Goal: Task Accomplishment & Management: Use online tool/utility

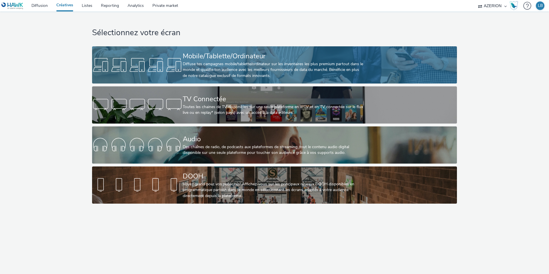
click at [199, 64] on div "Diffuse tes campagnes mobile/tablette/ordinateur sur les inventaires les plus p…" at bounding box center [273, 69] width 181 height 17
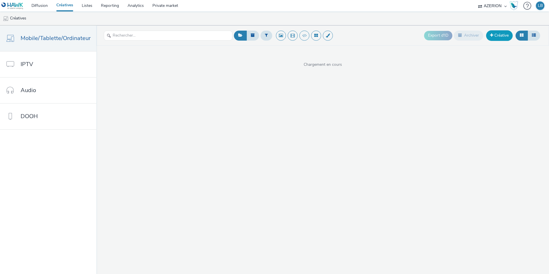
click at [504, 35] on link "Créative" at bounding box center [499, 35] width 27 height 10
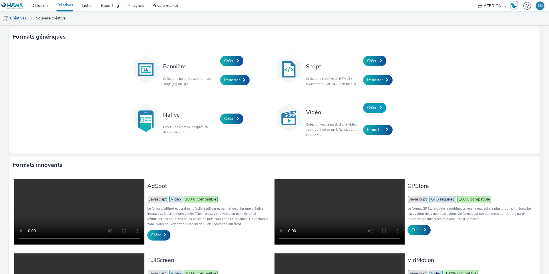
click at [375, 105] on span "Créer" at bounding box center [371, 107] width 9 height 5
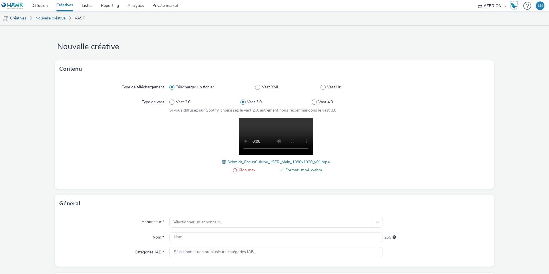
click at [223, 161] on span at bounding box center [224, 162] width 5 height 6
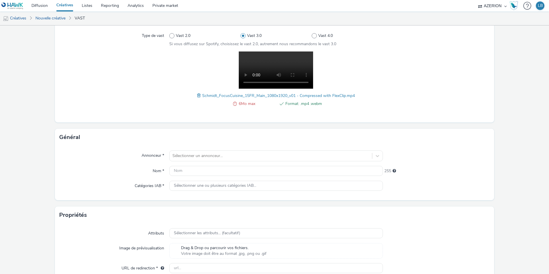
scroll to position [77, 0]
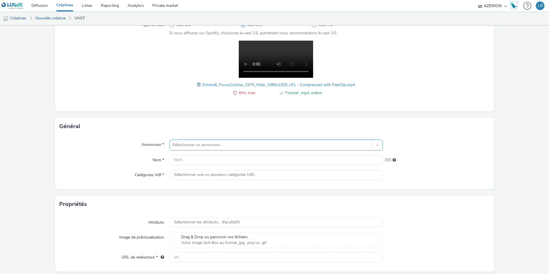
click at [202, 144] on div at bounding box center [270, 145] width 197 height 7
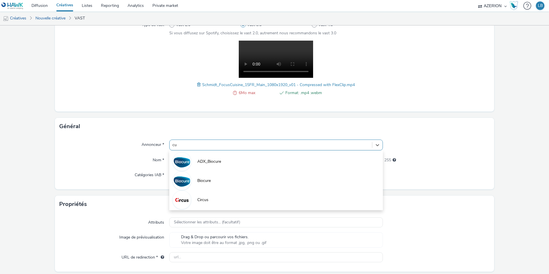
type input "c"
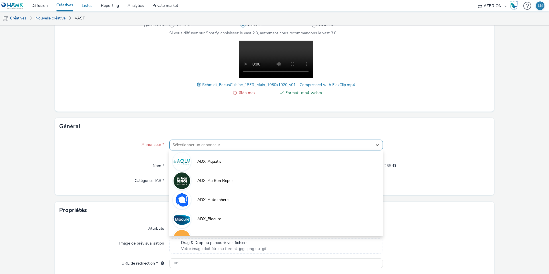
click at [88, 5] on link "Listes" at bounding box center [87, 5] width 19 height 11
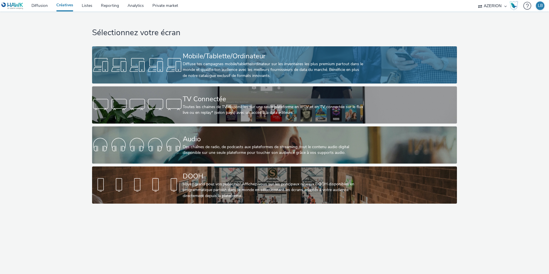
click at [309, 73] on div "Diffuse tes campagnes mobile/tablette/ordinateur sur les inventaires les plus p…" at bounding box center [273, 69] width 181 height 17
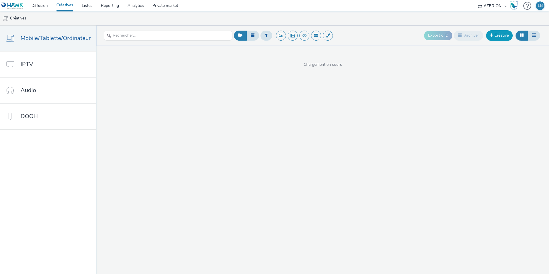
click at [504, 35] on link "Créative" at bounding box center [499, 35] width 27 height 10
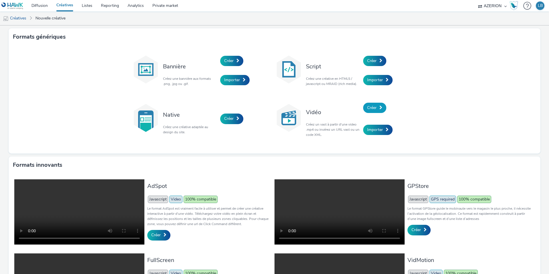
click at [376, 106] on span "Créer" at bounding box center [371, 107] width 9 height 5
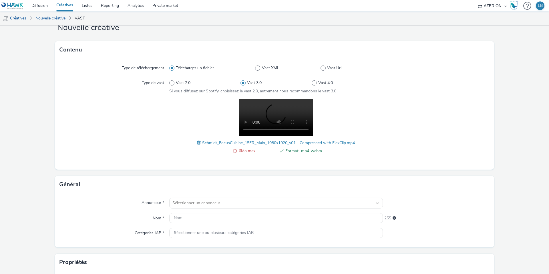
scroll to position [20, 0]
click at [198, 141] on span at bounding box center [199, 142] width 5 height 6
click at [197, 140] on span at bounding box center [199, 142] width 5 height 6
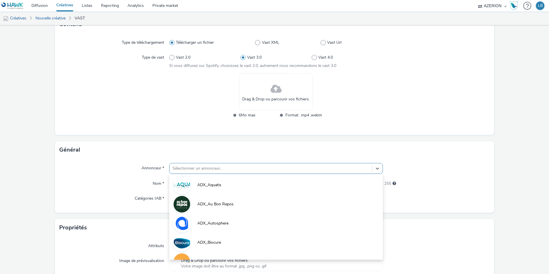
click at [204, 172] on div "option ADX_Aquatis focused, 1 of 10. 10 results available. Use Up and Down to c…" at bounding box center [276, 168] width 214 height 11
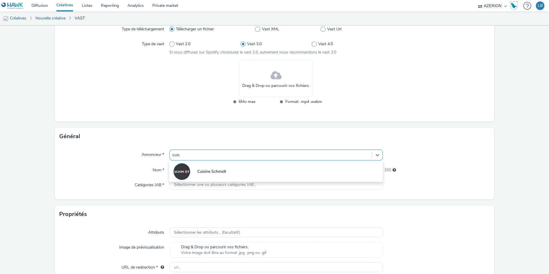
type input "cuisi"
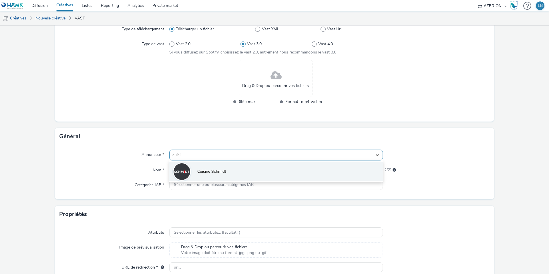
click at [222, 174] on span "Cuisine Schmidt" at bounding box center [211, 172] width 29 height 6
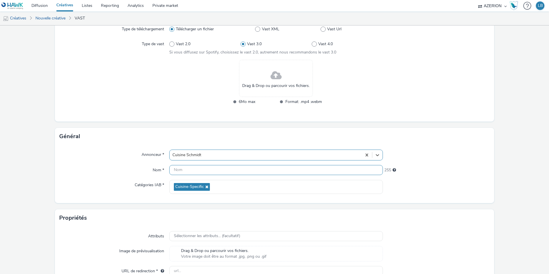
click at [205, 171] on input "text" at bounding box center [276, 170] width 214 height 10
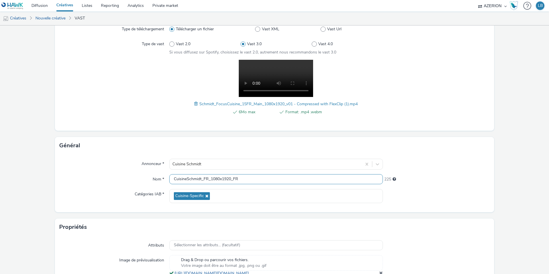
click at [211, 178] on input "CuisineSchmidt_FR_1080x1920_FR" at bounding box center [276, 179] width 214 height 10
type input "CuisineSchmidt_FR_Video_1080x1920_FR"
click at [138, 169] on div "Annonceur * Cuisine Schmidt Nom * CuisineSchmidt_FR_Video_1080x1920_FR 219 Caté…" at bounding box center [274, 183] width 439 height 58
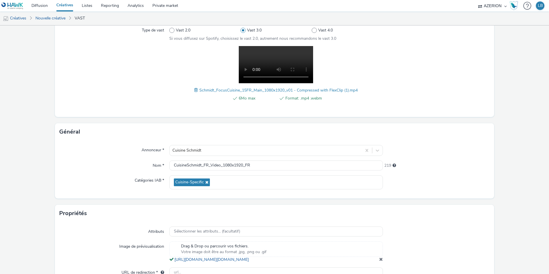
scroll to position [111, 0]
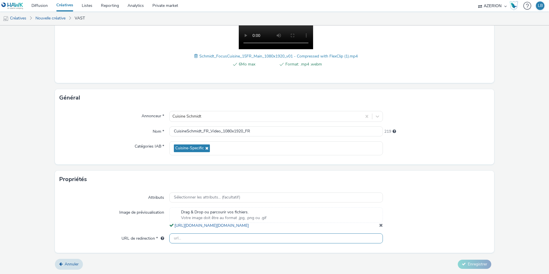
click at [181, 237] on input "text" at bounding box center [276, 238] width 214 height 10
click at [186, 239] on input "text" at bounding box center [276, 238] width 214 height 10
paste input "https://www.home-design.schmidt/fr-be"
type input "https://www.home-design.schmidt/fr-be"
click at [473, 264] on span "Enregistrer" at bounding box center [477, 263] width 19 height 5
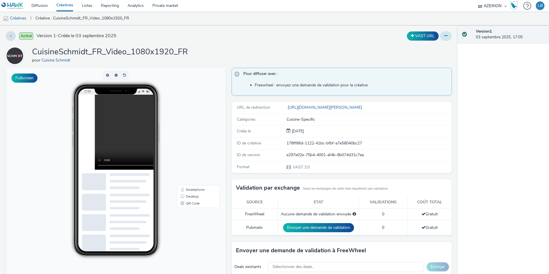
click at [448, 37] on button at bounding box center [446, 36] width 12 height 10
click at [431, 58] on link "Dupliquer" at bounding box center [430, 58] width 43 height 11
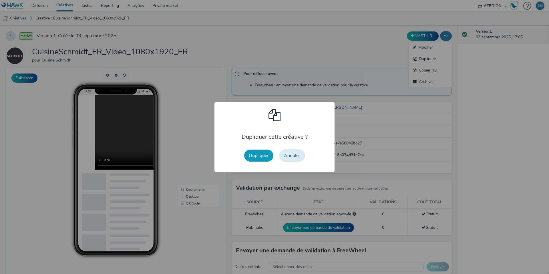
click at [251, 155] on button "Dupliquer" at bounding box center [258, 156] width 29 height 12
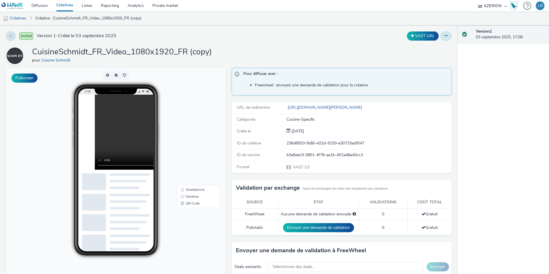
click at [450, 39] on button at bounding box center [446, 36] width 12 height 10
click at [443, 47] on link "Modifier" at bounding box center [430, 47] width 43 height 11
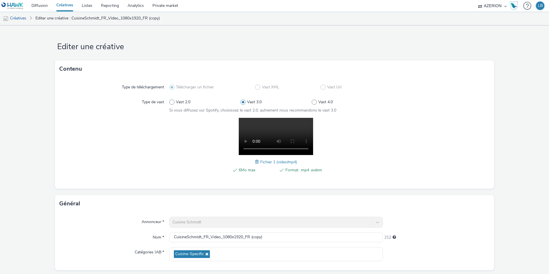
click at [256, 161] on span at bounding box center [257, 162] width 5 height 6
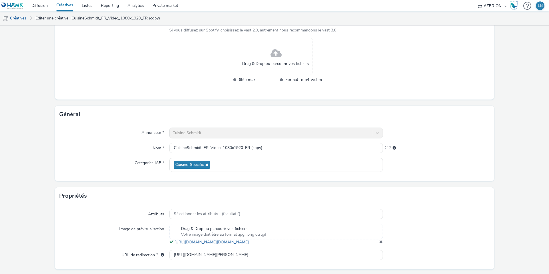
scroll to position [82, 0]
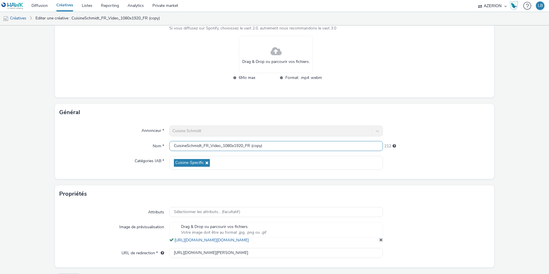
drag, startPoint x: 233, startPoint y: 146, endPoint x: 225, endPoint y: 146, distance: 8.0
click at [225, 146] on input "CuisineSchmidt_FR_Video_1080x1920_FR (copy)" at bounding box center [276, 146] width 214 height 10
click at [243, 147] on input "CuisineSchmidt_FR_Video_1920x1920_FR (copy)" at bounding box center [276, 146] width 214 height 10
drag, startPoint x: 251, startPoint y: 147, endPoint x: 290, endPoint y: 146, distance: 39.5
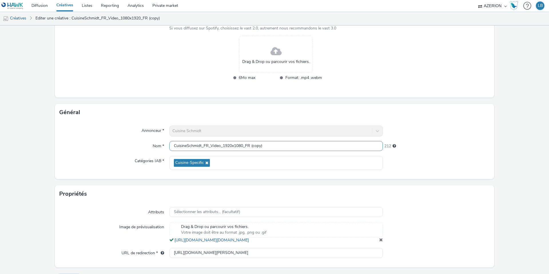
click at [290, 146] on input "CuisineSchmidt_FR_Video_1920x1080_FR (copy)" at bounding box center [276, 146] width 214 height 10
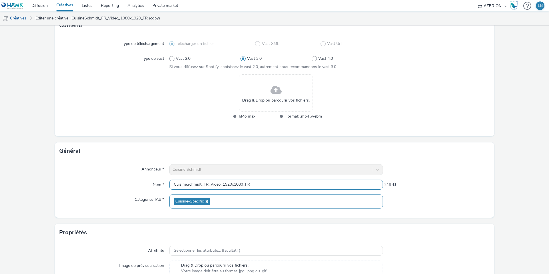
scroll to position [40, 0]
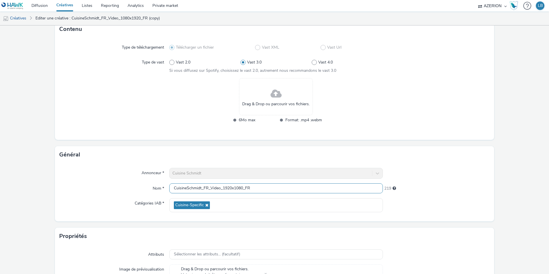
type input "CuisineSchmidt_FR_Video_1920x1080_FR"
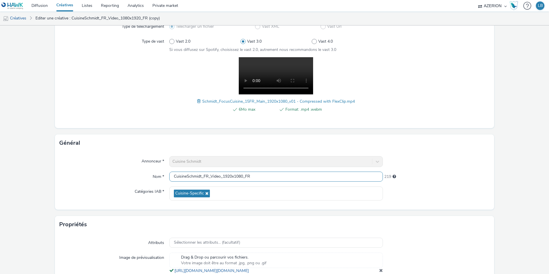
scroll to position [111, 0]
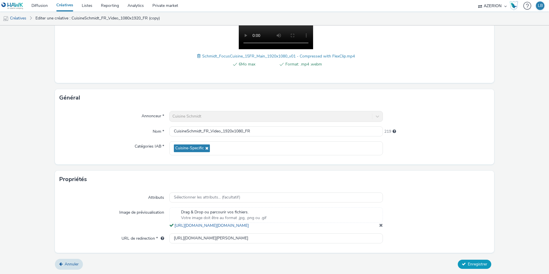
click at [469, 263] on span "Enregistrer" at bounding box center [477, 263] width 19 height 5
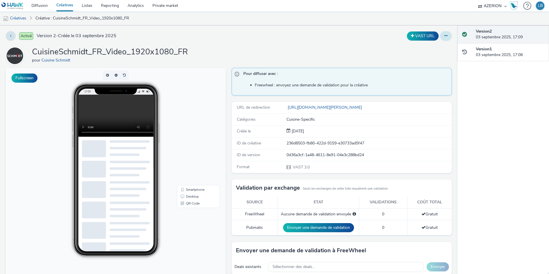
click at [449, 36] on button at bounding box center [446, 36] width 12 height 10
click at [428, 58] on link "Dupliquer" at bounding box center [430, 58] width 43 height 11
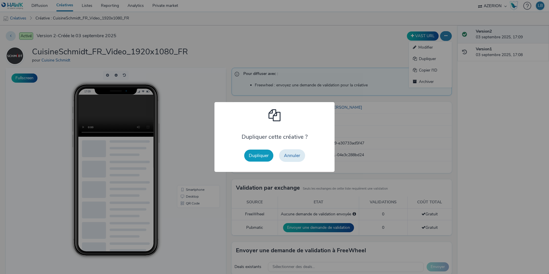
click at [256, 156] on button "Dupliquer" at bounding box center [258, 156] width 29 height 12
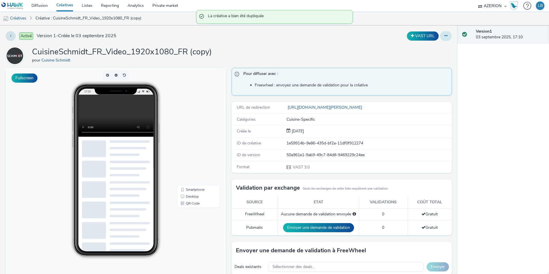
click at [448, 37] on button at bounding box center [446, 36] width 12 height 10
click at [436, 49] on link "Modifier" at bounding box center [430, 47] width 43 height 11
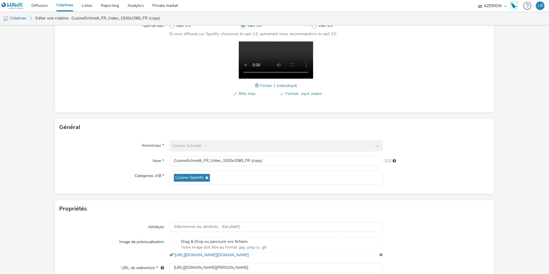
scroll to position [77, 0]
click at [257, 84] on span at bounding box center [257, 85] width 5 height 6
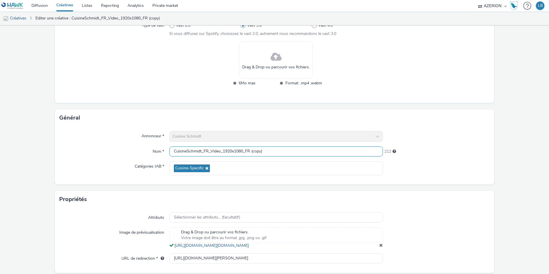
scroll to position [0, 0]
drag, startPoint x: 226, startPoint y: 152, endPoint x: 288, endPoint y: 153, distance: 62.6
click at [288, 153] on input "CuisineSchmidt_FR_Video_1920x1080_FR (copy)" at bounding box center [276, 151] width 214 height 10
type input "CuisineSchmidt_FR_Video_1080x1350"
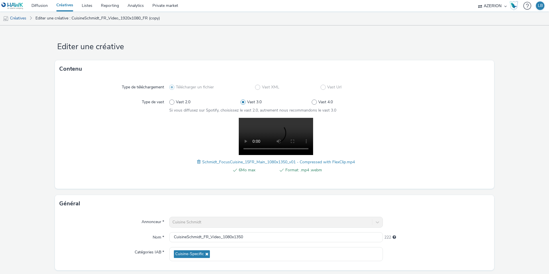
scroll to position [111, 0]
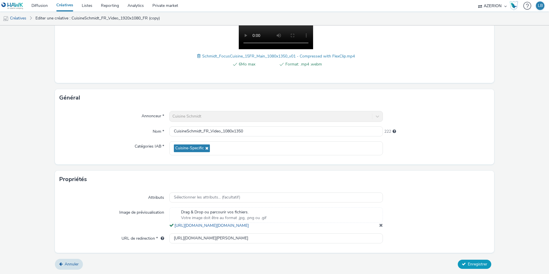
click at [480, 265] on span "Enregistrer" at bounding box center [477, 263] width 19 height 5
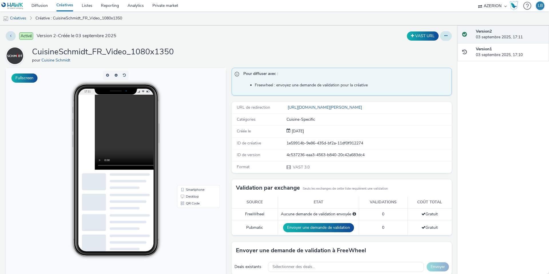
click at [447, 38] on button at bounding box center [446, 36] width 12 height 10
click at [428, 60] on link "Dupliquer" at bounding box center [430, 58] width 43 height 11
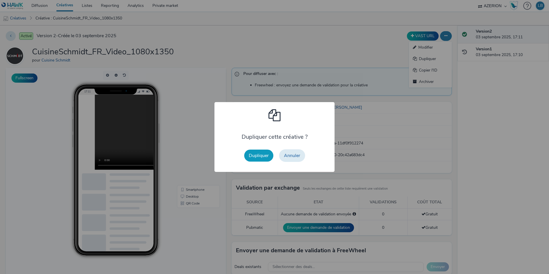
click at [259, 152] on button "Dupliquer" at bounding box center [258, 156] width 29 height 12
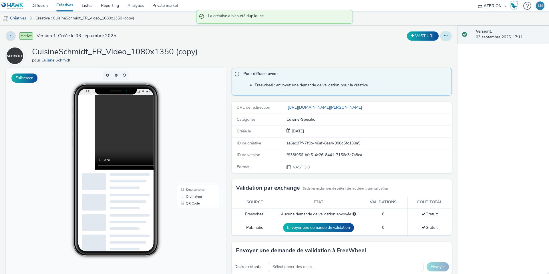
click at [443, 36] on button at bounding box center [446, 36] width 12 height 10
click at [430, 49] on link "Modifier" at bounding box center [430, 47] width 43 height 11
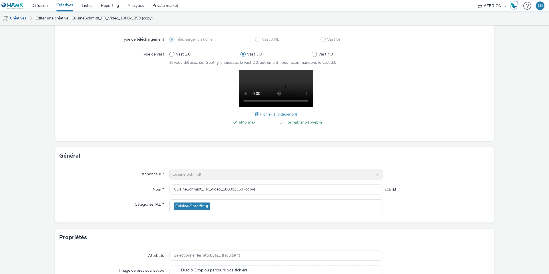
scroll to position [65, 0]
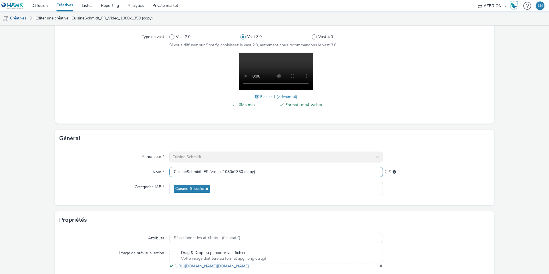
click at [208, 173] on input "CuisineSchmidt_FR_Video_1080x1350 (copy)" at bounding box center [276, 172] width 214 height 10
drag, startPoint x: 243, startPoint y: 172, endPoint x: 293, endPoint y: 172, distance: 49.2
click at [293, 172] on input "CuisineSchmidt_NL_Video_1080x1350 (copy)" at bounding box center [276, 172] width 214 height 10
type input "CuisineSchmidt_NL_Video_1080x1350"
click at [256, 95] on span at bounding box center [257, 97] width 5 height 6
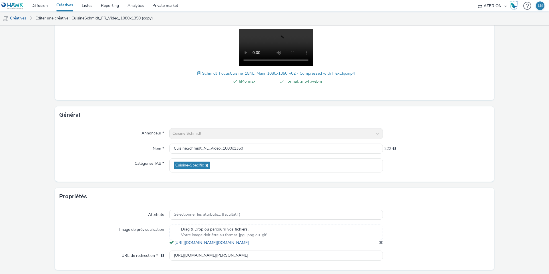
scroll to position [111, 0]
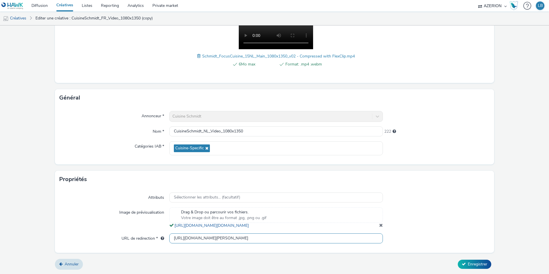
click at [231, 238] on input "https://www.home-design.schmidt/fr-be" at bounding box center [276, 238] width 214 height 10
paste input "nl"
type input "https://www.home-design.schmidt/nl-be"
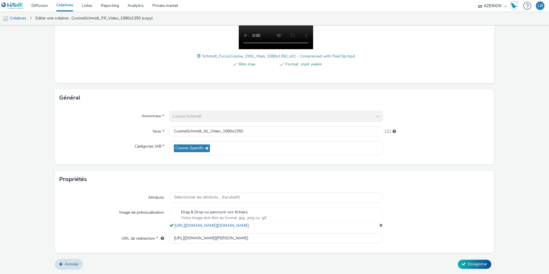
click at [464, 192] on div at bounding box center [436, 197] width 107 height 10
click at [474, 263] on span "Enregistrer" at bounding box center [477, 263] width 19 height 5
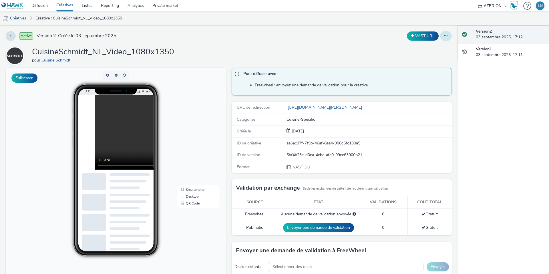
click at [445, 37] on icon at bounding box center [445, 36] width 3 height 4
click at [425, 60] on link "Dupliquer" at bounding box center [430, 58] width 43 height 11
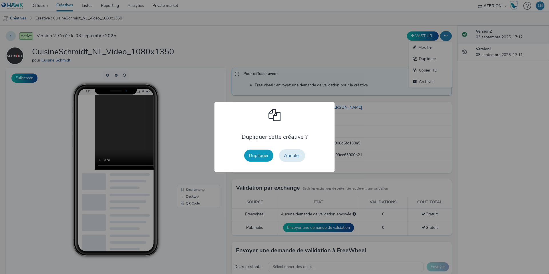
click at [261, 154] on button "Dupliquer" at bounding box center [258, 156] width 29 height 12
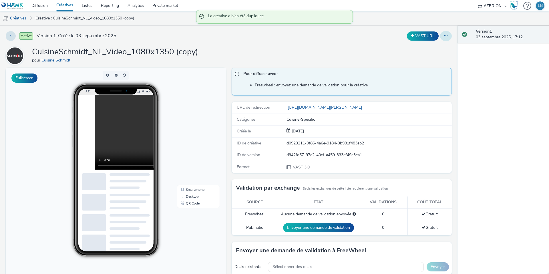
click at [444, 35] on button at bounding box center [446, 36] width 12 height 10
click at [435, 49] on link "Modifier" at bounding box center [430, 47] width 43 height 11
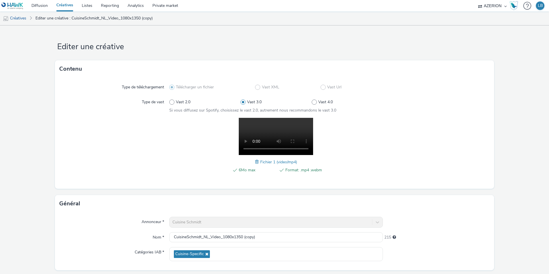
click at [257, 161] on span at bounding box center [257, 162] width 5 height 6
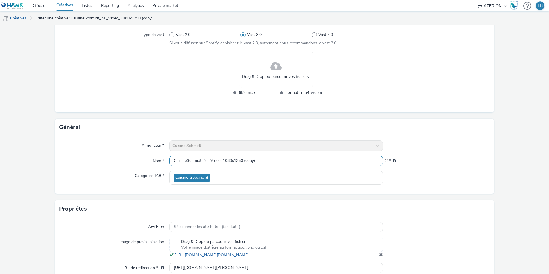
drag, startPoint x: 244, startPoint y: 161, endPoint x: 238, endPoint y: 161, distance: 5.7
click at [238, 161] on input "CuisineSchmidt_NL_Video_1080x1350 (copy)" at bounding box center [276, 161] width 214 height 10
drag, startPoint x: 245, startPoint y: 160, endPoint x: 288, endPoint y: 160, distance: 43.8
click at [288, 160] on input "CuisineSchmidt_NL_Video_1080x1920 (copy)" at bounding box center [276, 161] width 214 height 10
type input "CuisineSchmidt_NL_Video_1080x1920"
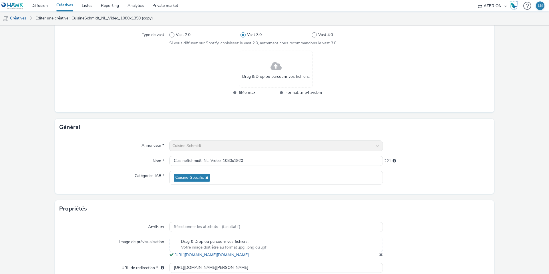
click at [418, 160] on div "221" at bounding box center [436, 160] width 107 height 8
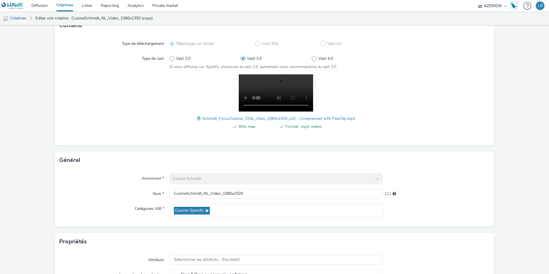
scroll to position [111, 0]
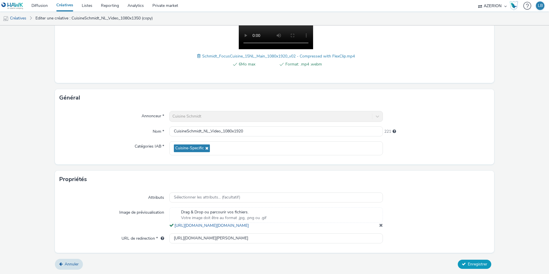
click at [476, 262] on span "Enregistrer" at bounding box center [477, 263] width 19 height 5
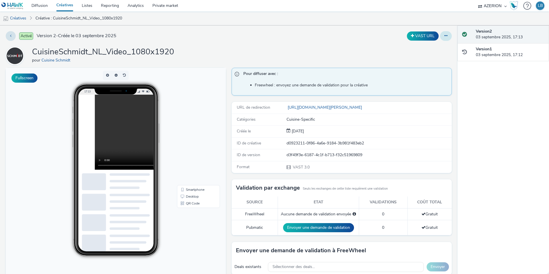
click at [447, 37] on icon at bounding box center [445, 36] width 3 height 4
click at [434, 57] on link "Dupliquer" at bounding box center [430, 58] width 43 height 11
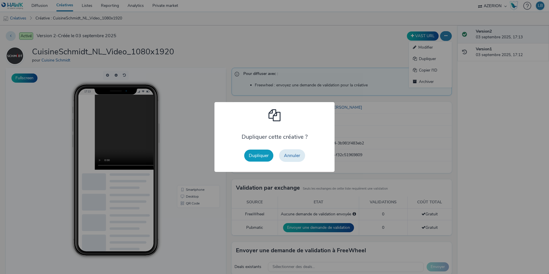
click at [257, 157] on button "Dupliquer" at bounding box center [258, 156] width 29 height 12
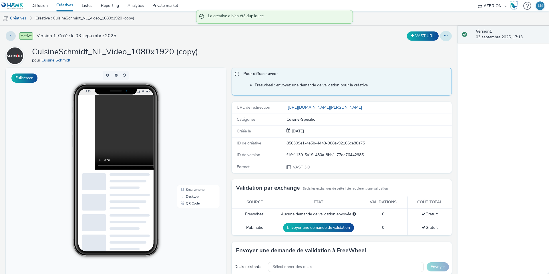
click at [445, 37] on icon at bounding box center [445, 36] width 3 height 4
click at [437, 51] on link "Modifier" at bounding box center [430, 47] width 43 height 11
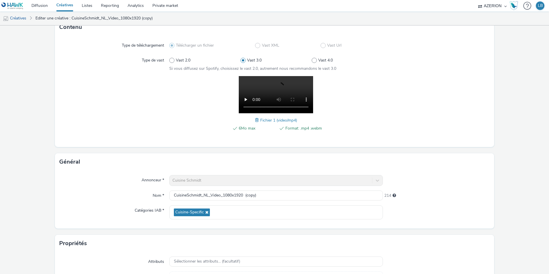
scroll to position [49, 0]
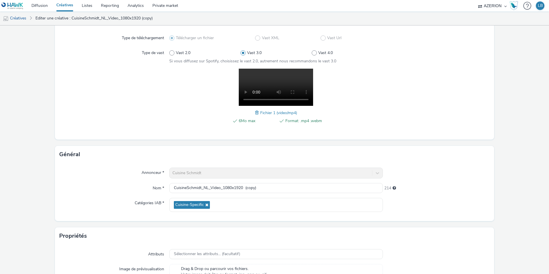
click at [257, 113] on span at bounding box center [257, 113] width 5 height 6
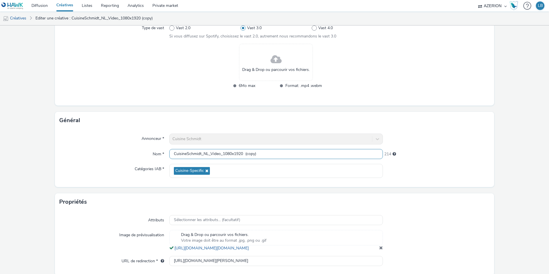
scroll to position [0, 0]
drag, startPoint x: 226, startPoint y: 155, endPoint x: 281, endPoint y: 154, distance: 54.9
click at [281, 154] on input "CuisineSchmidt_NL_Video_1080x1920 (copy)" at bounding box center [276, 154] width 214 height 10
type input "CuisineSchmidt_NL_Video_1920x1080"
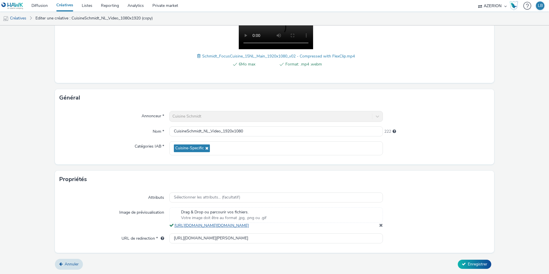
scroll to position [111, 0]
click at [464, 262] on button "Enregistrer" at bounding box center [474, 264] width 33 height 9
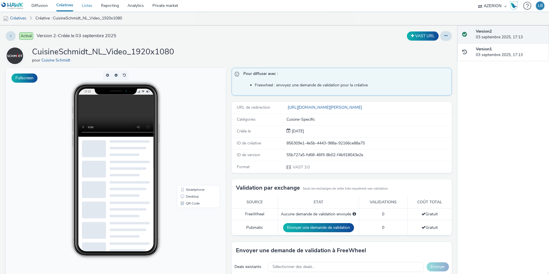
click at [86, 4] on link "Listes" at bounding box center [87, 5] width 19 height 11
